Goal: Information Seeking & Learning: Learn about a topic

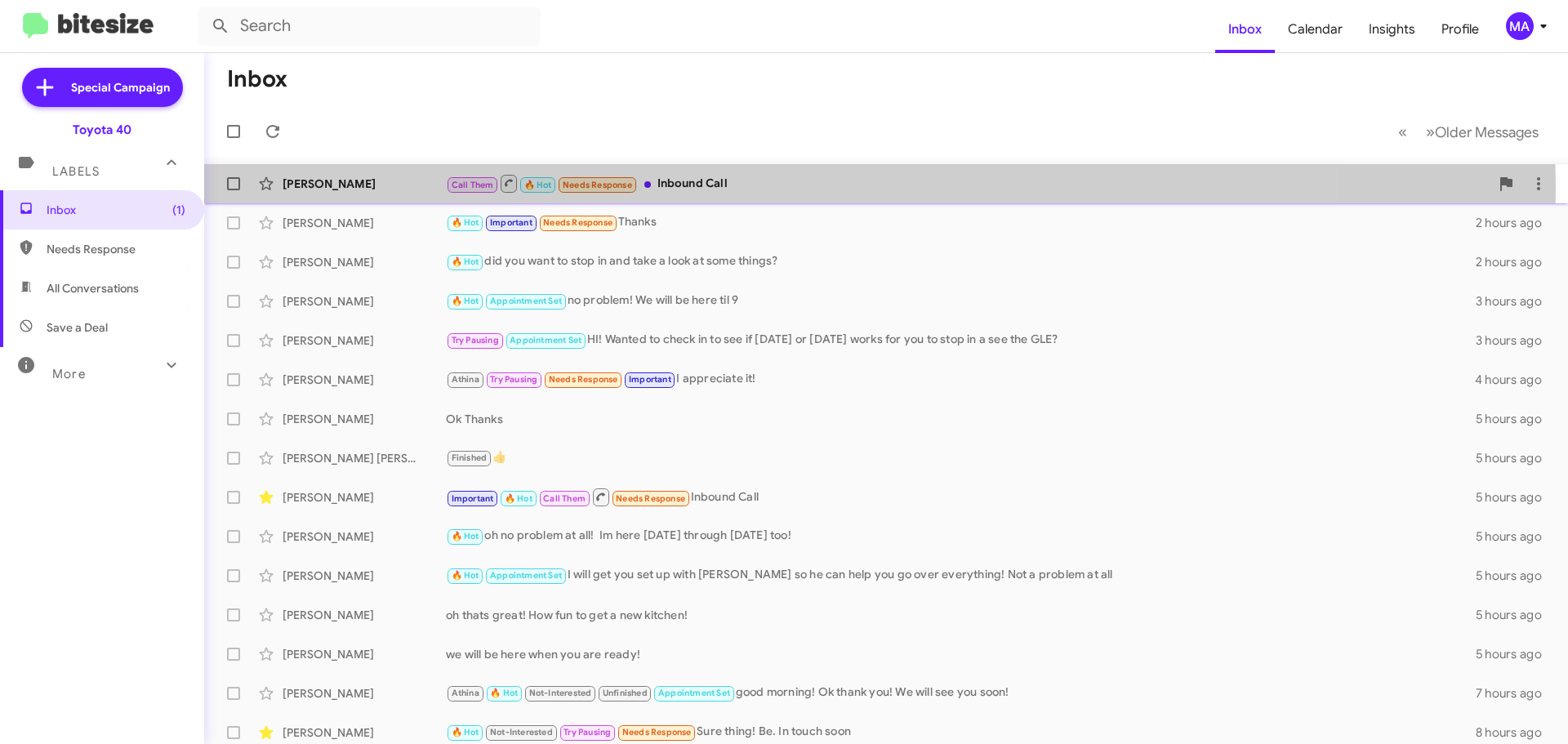
click at [720, 188] on div "Call Them 🔥 Hot Needs Response Inbound Call" at bounding box center [967, 183] width 1043 height 21
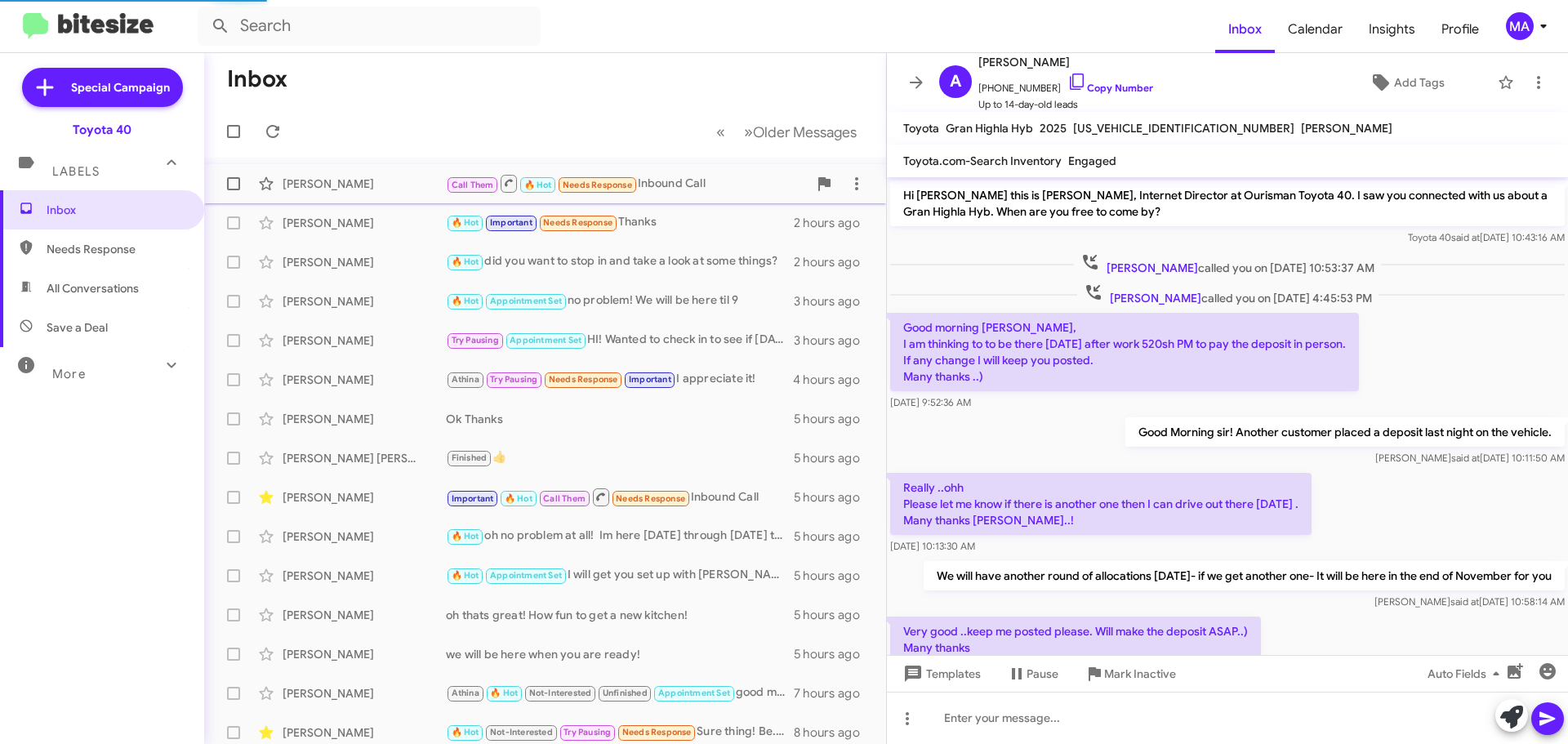
scroll to position [114, 0]
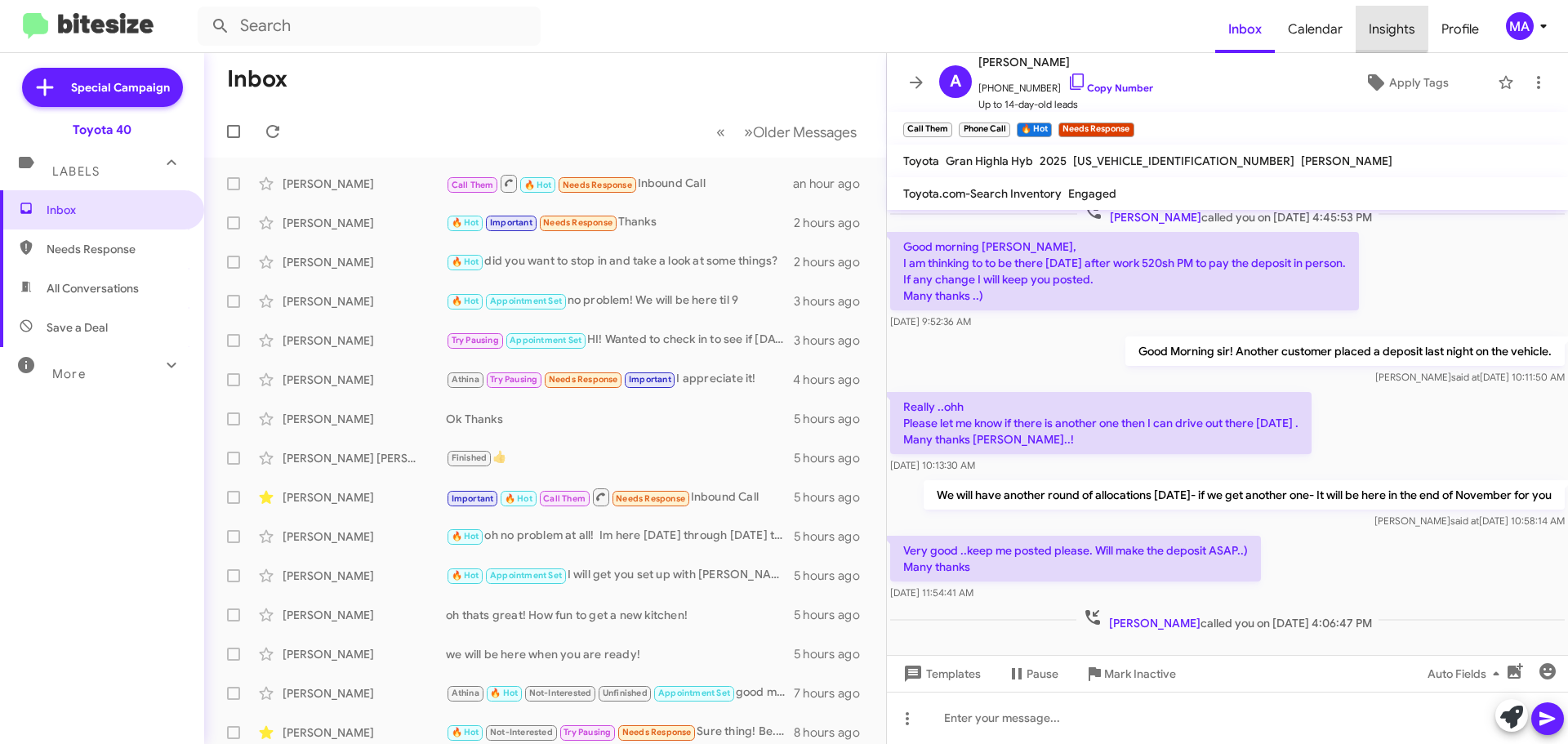
click at [1388, 27] on span "Insights" at bounding box center [1391, 29] width 73 height 48
